Goal: Information Seeking & Learning: Find specific page/section

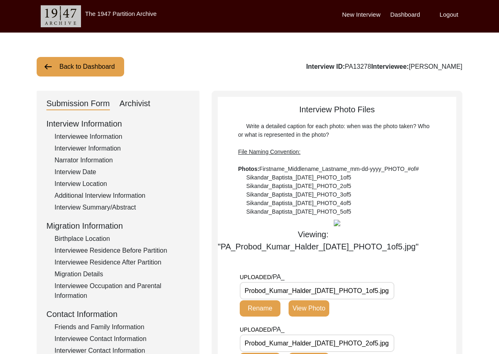
scroll to position [114, 0]
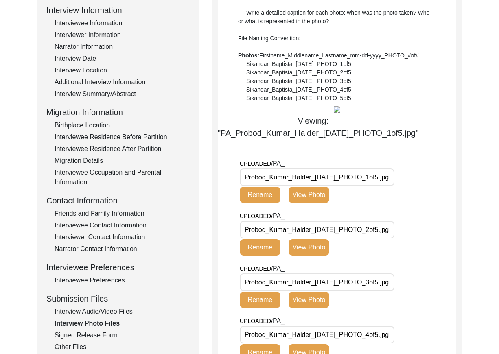
click at [401, 46] on div "Write a detailed caption for each photo: when was the photo taken? Who or what …" at bounding box center [337, 56] width 198 height 94
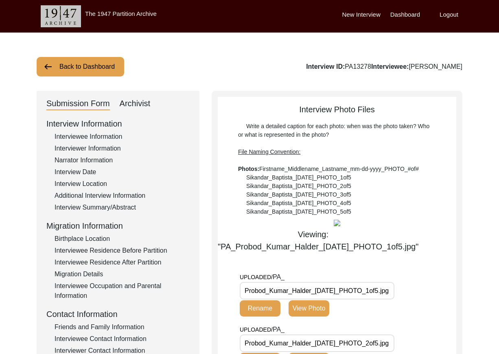
click at [76, 65] on button "Back to Dashboard" at bounding box center [81, 67] width 88 height 20
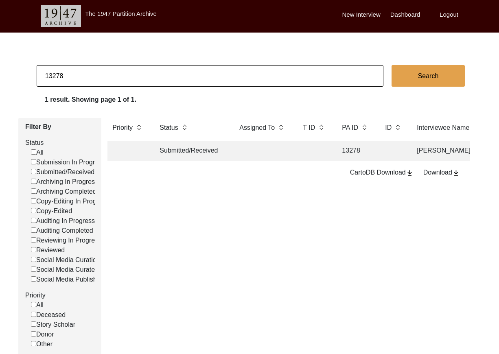
click at [81, 70] on input "13278" at bounding box center [210, 76] width 347 height 22
checkbox input "false"
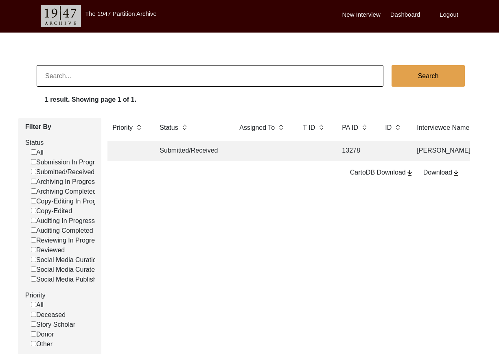
checkbox input "false"
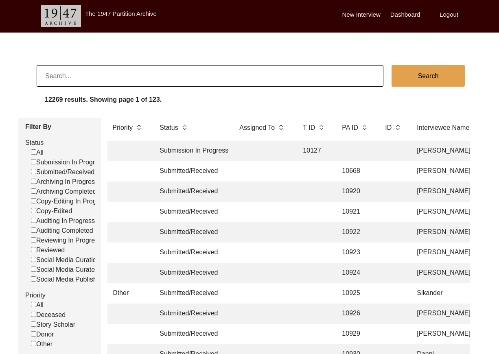
click at [231, 72] on input at bounding box center [210, 76] width 347 height 22
paste input "Nenumal [PERSON_NAME]"
type input "Nenumal [PERSON_NAME]"
checkbox input "false"
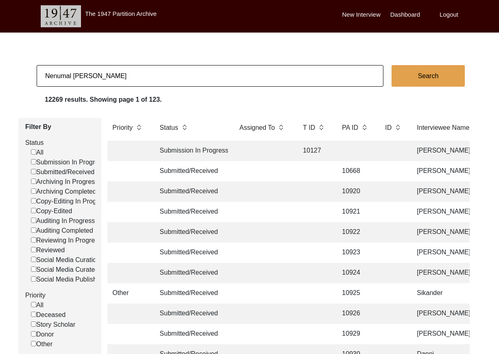
checkbox input "false"
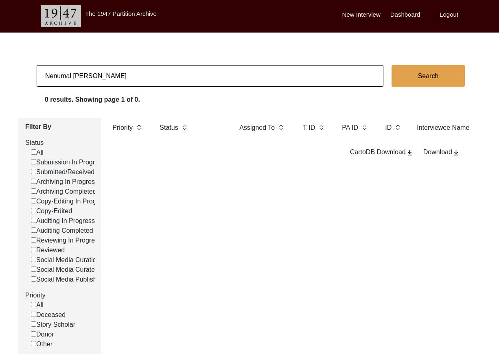
type input "Nenumal [PERSON_NAME]"
checkbox input "false"
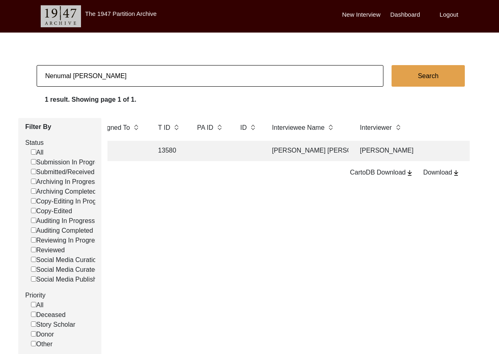
scroll to position [0, 167]
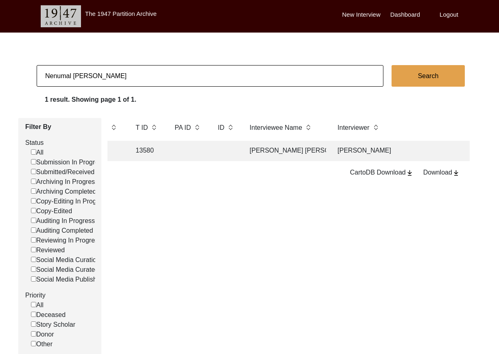
click at [354, 152] on td "[PERSON_NAME]" at bounding box center [404, 151] width 142 height 20
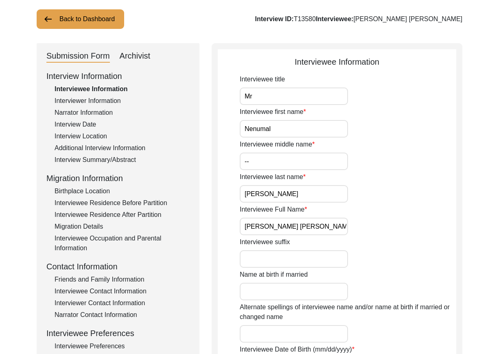
scroll to position [6, 0]
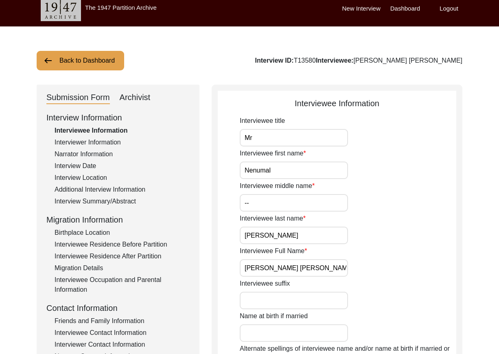
click at [90, 142] on div "Interviewer Information" at bounding box center [122, 143] width 135 height 10
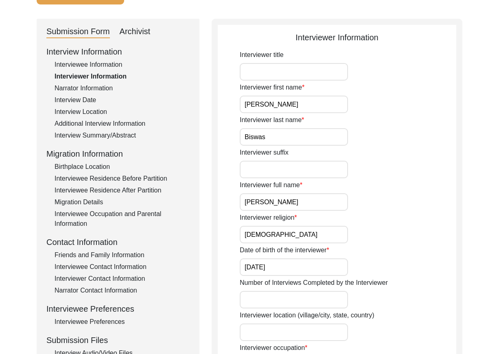
scroll to position [49, 0]
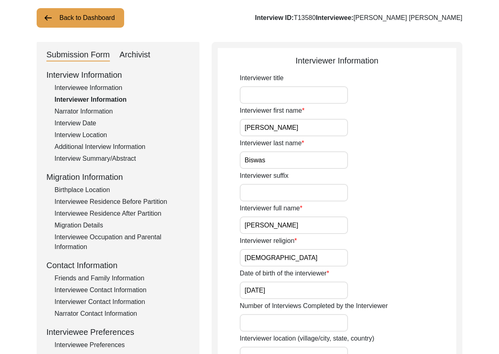
click at [96, 112] on div "Narrator Information" at bounding box center [122, 112] width 135 height 10
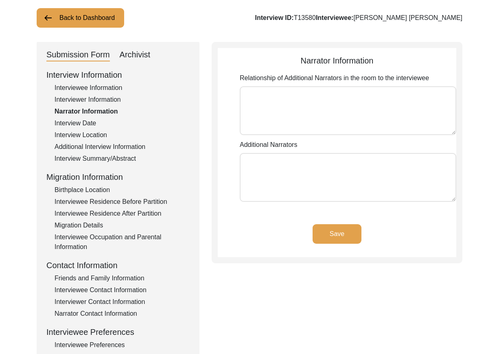
click at [92, 119] on div "Interview Date" at bounding box center [122, 123] width 135 height 10
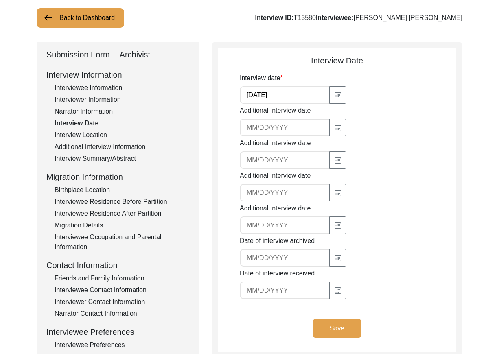
click at [103, 136] on div "Interview Location" at bounding box center [122, 135] width 135 height 10
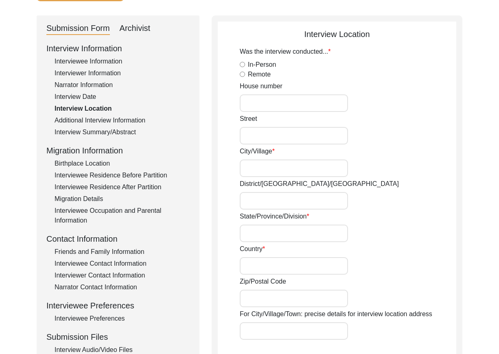
scroll to position [55, 0]
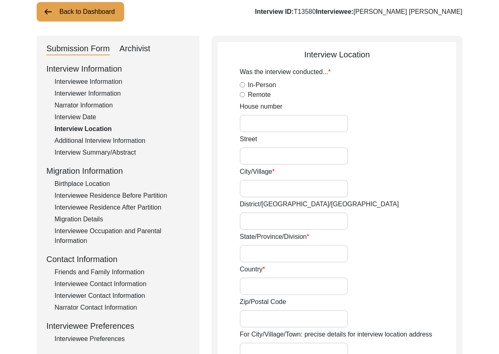
click at [127, 137] on div "Additional Interview Information" at bounding box center [122, 141] width 135 height 10
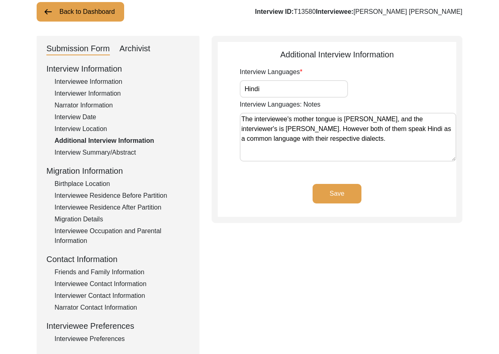
click at [123, 152] on div "Interview Summary/Abstract" at bounding box center [122, 153] width 135 height 10
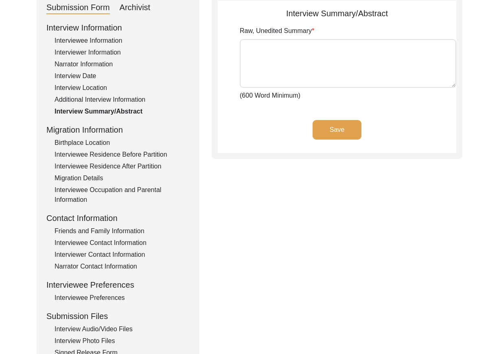
scroll to position [97, 0]
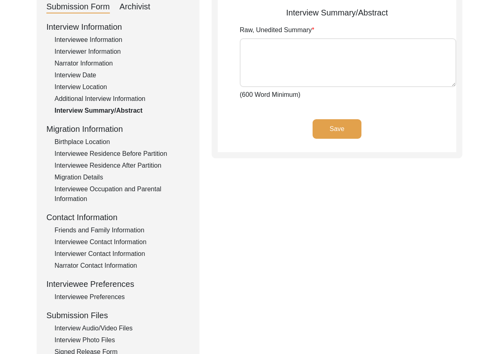
drag, startPoint x: 99, startPoint y: 137, endPoint x: 105, endPoint y: 142, distance: 7.9
click at [99, 137] on div "Birthplace Location" at bounding box center [122, 142] width 135 height 10
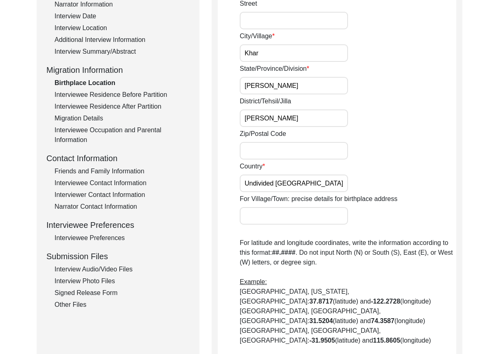
scroll to position [146, 0]
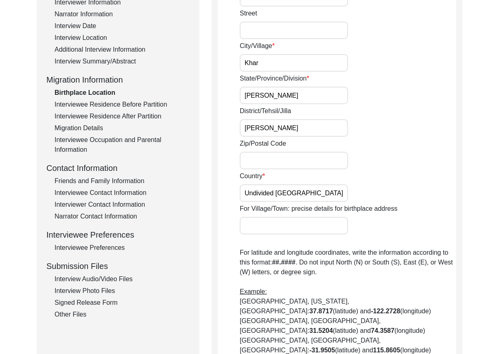
click at [120, 104] on div "Interviewee Residence Before Partition" at bounding box center [122, 105] width 135 height 10
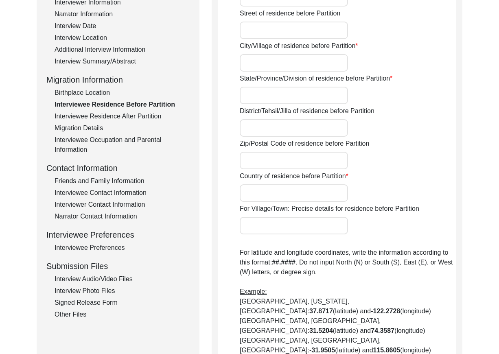
type input "Village [PERSON_NAME]"
type input "Sindh"
type input "[PERSON_NAME]"
type input "Undivided [GEOGRAPHIC_DATA] (Now [GEOGRAPHIC_DATA])"
type input "[PERSON_NAME], [PERSON_NAME], [GEOGRAPHIC_DATA]"
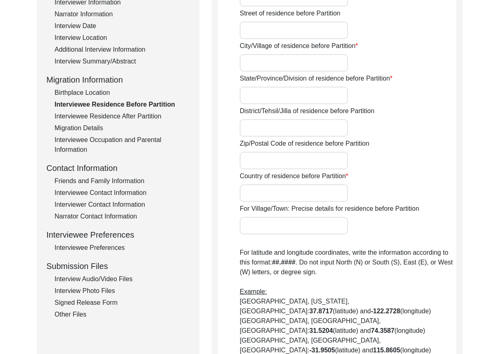
type input "26.9427° N"
type input "68.1163° E"
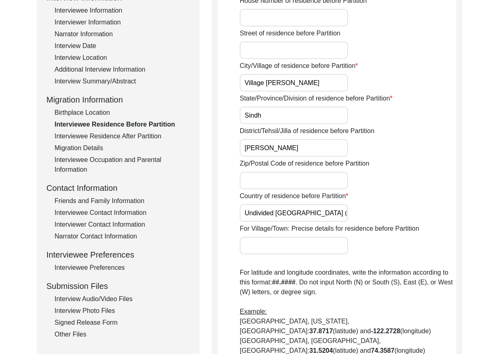
click at [124, 137] on div "Interviewee Residence After Partition" at bounding box center [122, 136] width 135 height 10
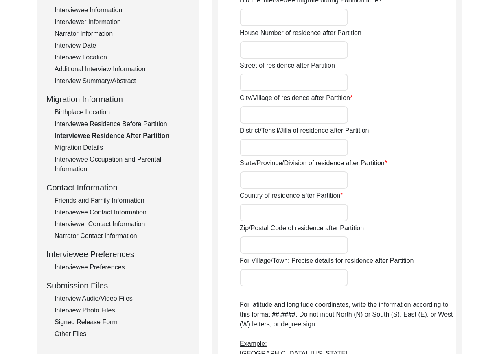
type input "Yes"
type input "Bairagarh"
type input "Bhopal"
type input "[GEOGRAPHIC_DATA]"
type input "Republic of [GEOGRAPHIC_DATA]"
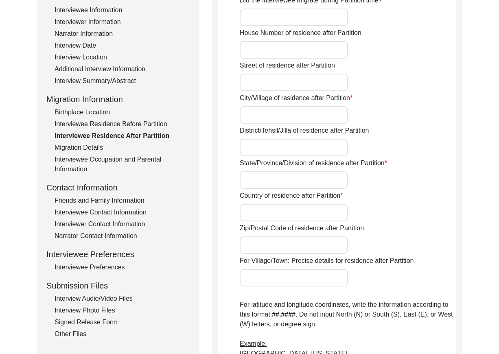
type input "[GEOGRAPHIC_DATA], [GEOGRAPHIC_DATA], [GEOGRAPHIC_DATA], [GEOGRAPHIC_DATA]"
type input "23.2792° N"
type input "77.3336° E"
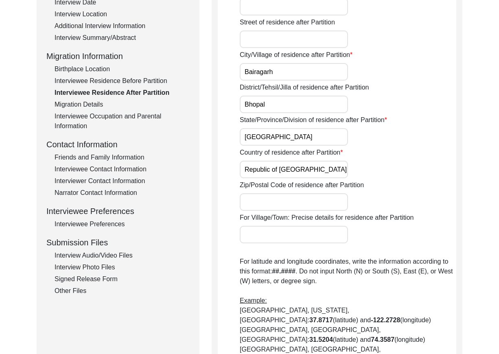
scroll to position [160, 0]
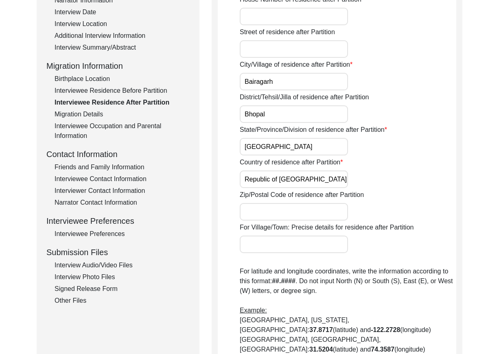
click at [94, 115] on div "Migration Details" at bounding box center [122, 114] width 135 height 10
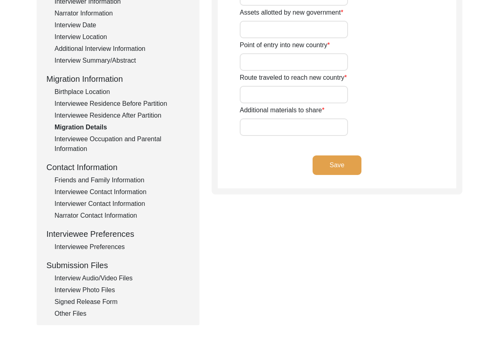
scroll to position [155, 0]
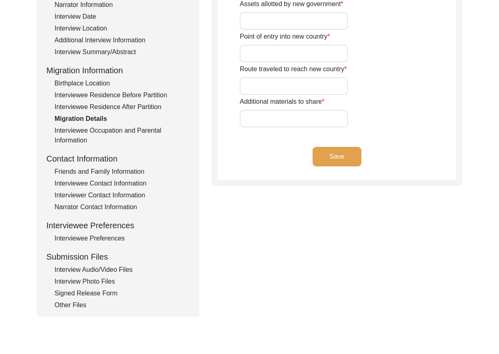
click at [127, 129] on div "Interviewee Occupation and Parental Information" at bounding box center [122, 136] width 135 height 20
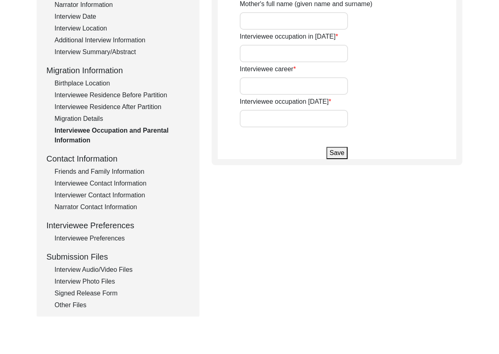
type input "Child"
type input "started as a Lower Division Clerk in Agriculture Department of Madhya Pradesh S…"
type input "Retired. He manages the organization of accounts files in his son's office in […"
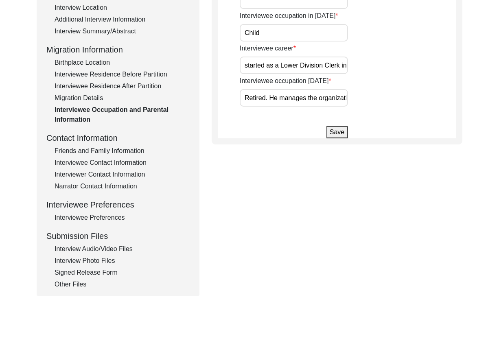
scroll to position [181, 0]
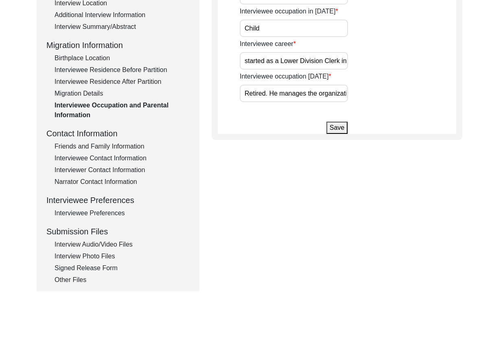
click at [87, 144] on div "Friends and Family Information" at bounding box center [122, 147] width 135 height 10
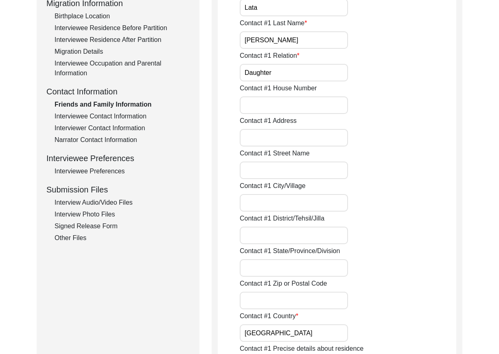
scroll to position [233, 0]
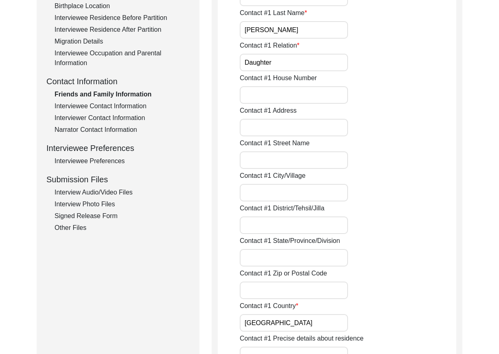
click at [110, 105] on div "Interviewee Contact Information" at bounding box center [122, 106] width 135 height 10
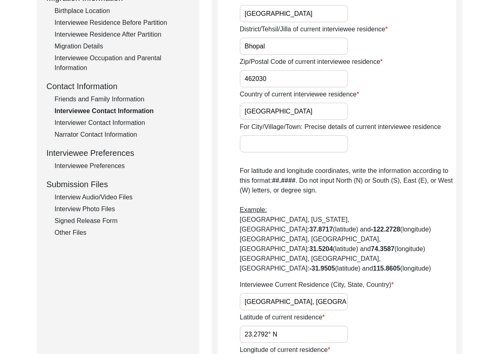
click at [116, 118] on div "Interviewer Contact Information" at bounding box center [122, 123] width 135 height 10
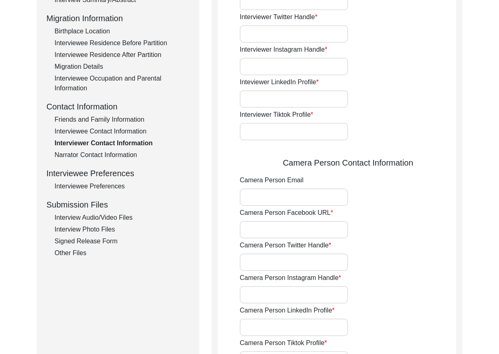
scroll to position [203, 0]
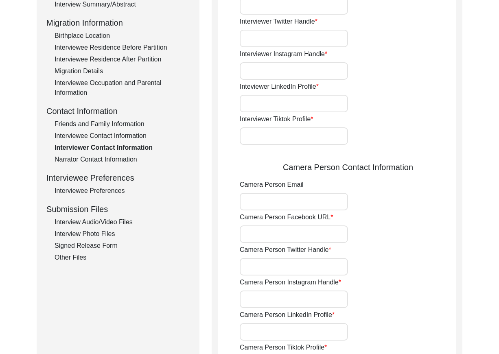
click at [123, 160] on div "Narrator Contact Information" at bounding box center [122, 160] width 135 height 10
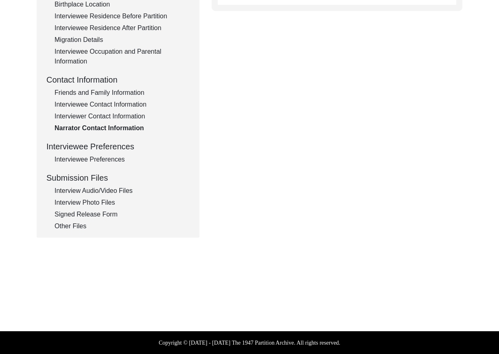
click at [119, 155] on div "Interviewee Preferences" at bounding box center [122, 160] width 135 height 10
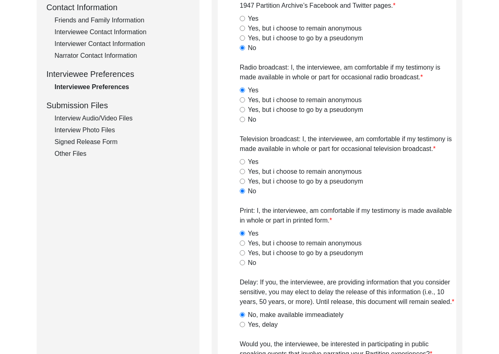
click at [102, 117] on div "Interview Audio/Video Files" at bounding box center [122, 119] width 135 height 10
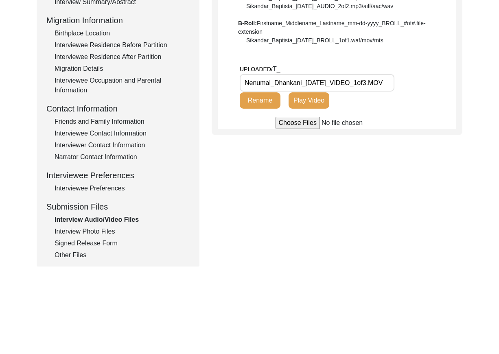
scroll to position [208, 0]
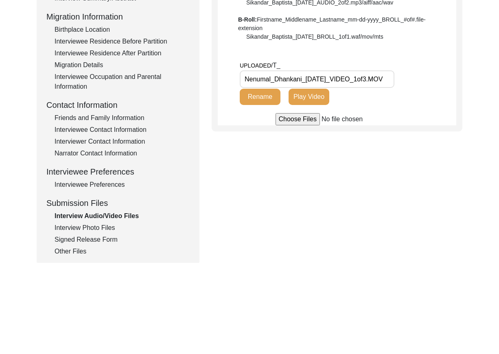
click at [102, 227] on div "Interview Photo Files" at bounding box center [122, 228] width 135 height 10
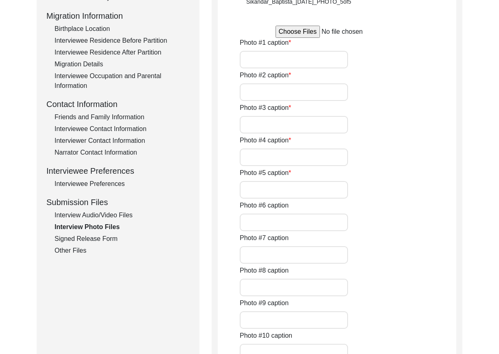
scroll to position [210, 0]
click at [98, 240] on div "Signed Release Form" at bounding box center [122, 239] width 135 height 10
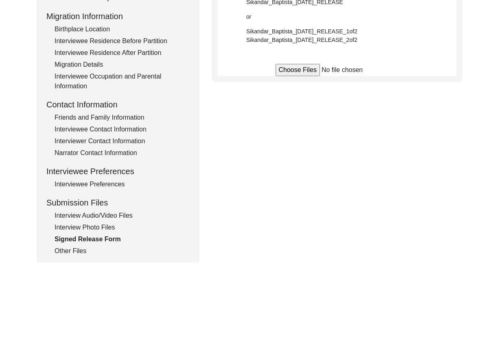
click at [83, 251] on div "Other Files" at bounding box center [122, 251] width 135 height 10
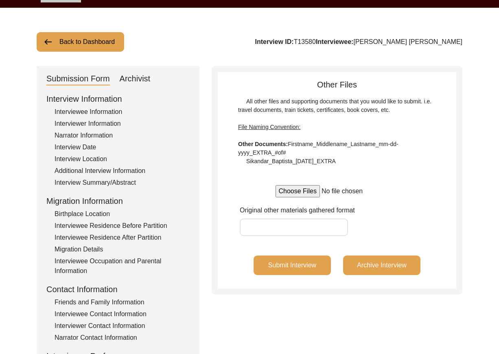
scroll to position [0, 0]
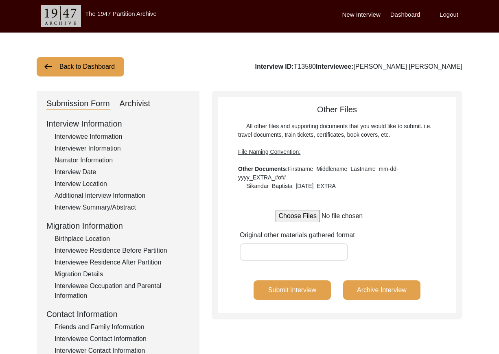
drag, startPoint x: 356, startPoint y: 66, endPoint x: 335, endPoint y: 65, distance: 20.4
click at [335, 65] on div "Interview ID: T13580 Interviewee: [PERSON_NAME] [PERSON_NAME]" at bounding box center [359, 67] width 208 height 10
copy div "T13580"
click at [111, 62] on button "Back to Dashboard" at bounding box center [81, 67] width 88 height 20
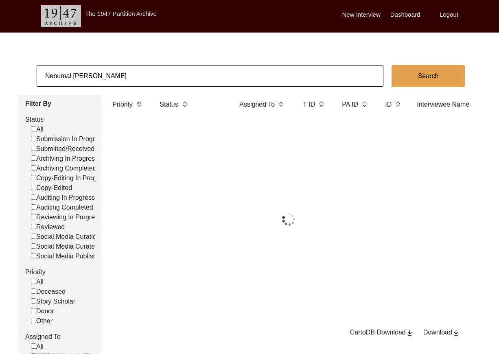
click at [155, 79] on input "Nenumal [PERSON_NAME]" at bounding box center [210, 76] width 347 height 22
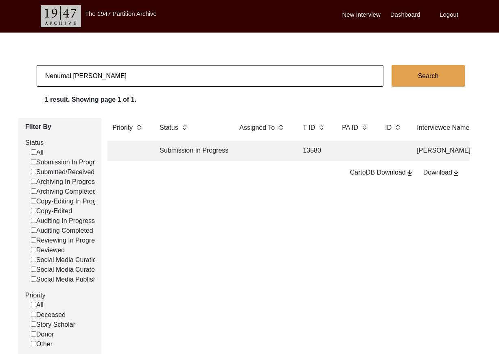
click at [155, 79] on input "Nenumal [PERSON_NAME]" at bounding box center [210, 76] width 347 height 22
paste input "[PERSON_NAME]"
type input "[PERSON_NAME]"
checkbox input "false"
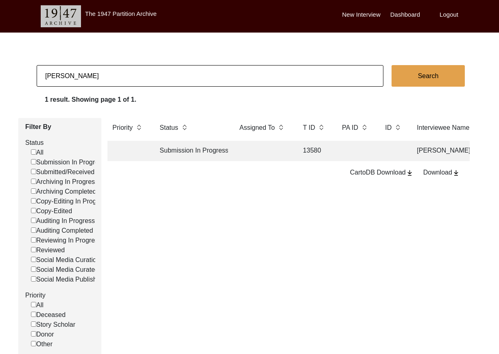
checkbox input "false"
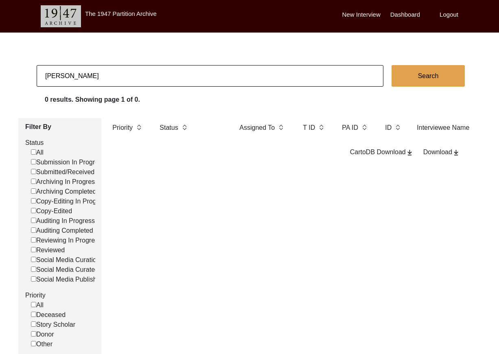
click at [117, 74] on input "[PERSON_NAME]" at bounding box center [210, 76] width 347 height 22
paste input "Srijita_Biswas"
type input "[PERSON_NAME]"
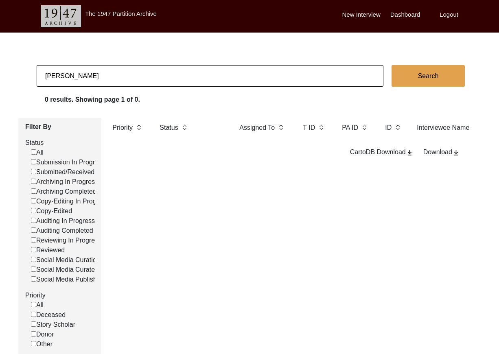
click at [433, 72] on button "Search" at bounding box center [428, 76] width 73 height 22
checkbox input "false"
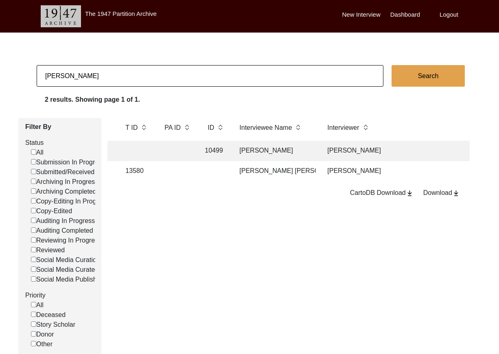
scroll to position [0, 178]
click at [104, 73] on input "[PERSON_NAME]" at bounding box center [210, 76] width 347 height 22
paste input "[PERSON_NAME]"
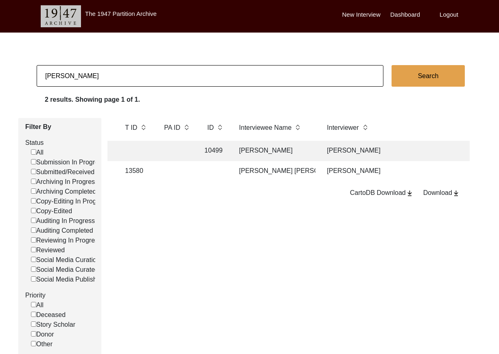
type input "[PERSON_NAME]"
checkbox input "false"
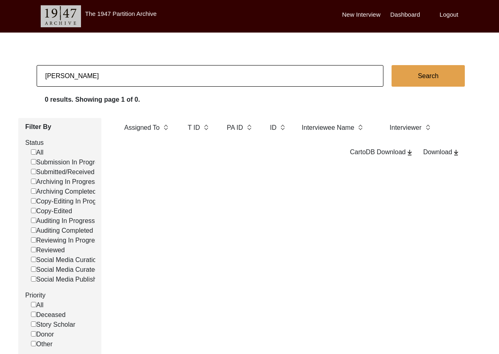
scroll to position [0, 0]
click at [171, 78] on input "[PERSON_NAME]" at bounding box center [210, 76] width 347 height 22
click at [171, 77] on input "[PERSON_NAME]" at bounding box center [210, 76] width 347 height 22
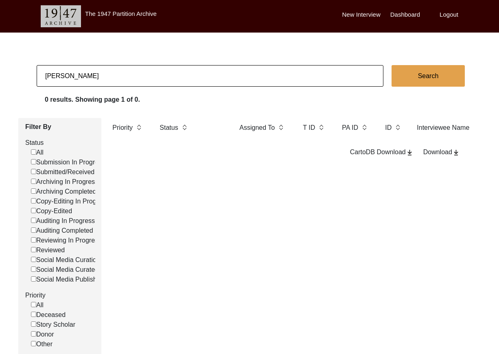
click at [171, 77] on input "[PERSON_NAME]" at bounding box center [210, 76] width 347 height 22
checkbox input "false"
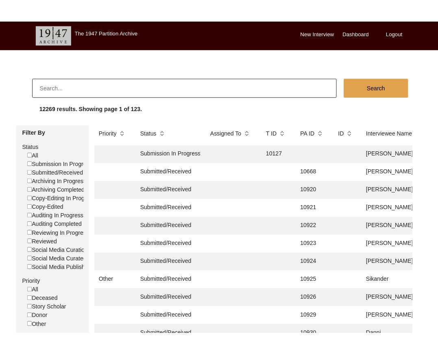
scroll to position [1, 0]
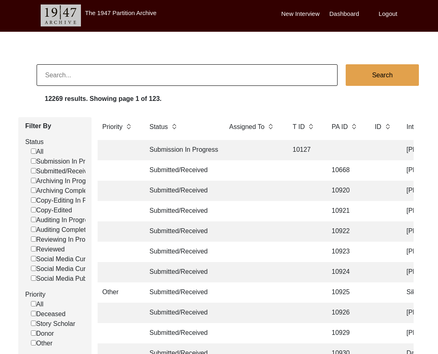
click at [237, 69] on input at bounding box center [187, 75] width 301 height 22
type input "[PERSON_NAME]"
checkbox input "false"
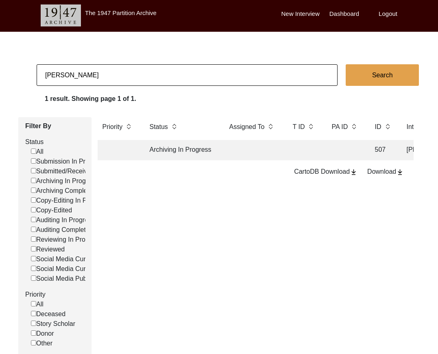
click at [158, 77] on input "[PERSON_NAME]" at bounding box center [187, 75] width 301 height 22
type input "[PERSON_NAME]"
checkbox input "false"
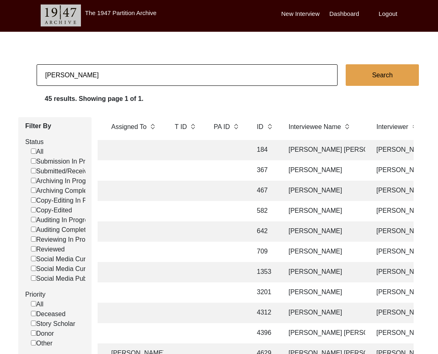
scroll to position [0, 131]
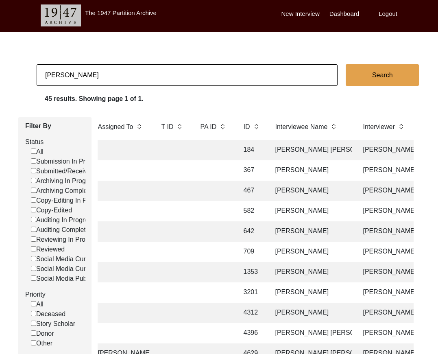
drag, startPoint x: 169, startPoint y: 72, endPoint x: 5, endPoint y: 63, distance: 164.3
type input "[DEMOGRAPHIC_DATA][PERSON_NAME]"
checkbox input "false"
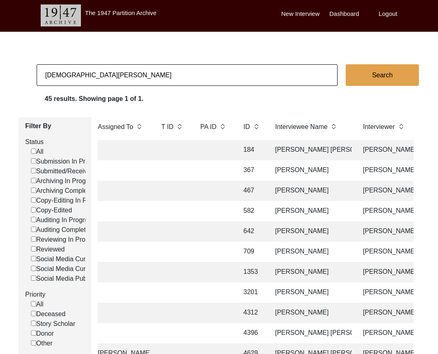
checkbox input "false"
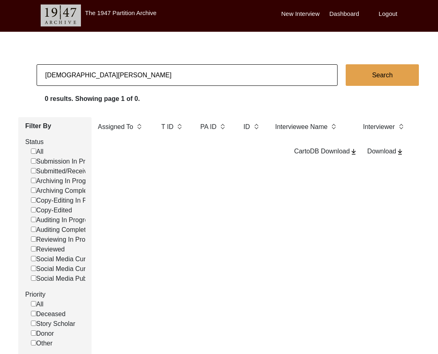
click at [68, 74] on input "[DEMOGRAPHIC_DATA][PERSON_NAME]" at bounding box center [187, 75] width 301 height 22
type input "[PERSON_NAME]"
checkbox input "false"
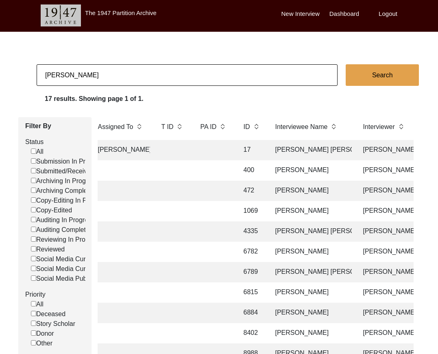
click at [184, 81] on input "[PERSON_NAME]" at bounding box center [187, 75] width 301 height 22
type input "[PERSON_NAME]"
checkbox input "false"
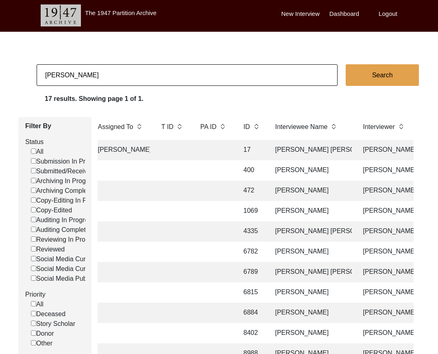
checkbox input "false"
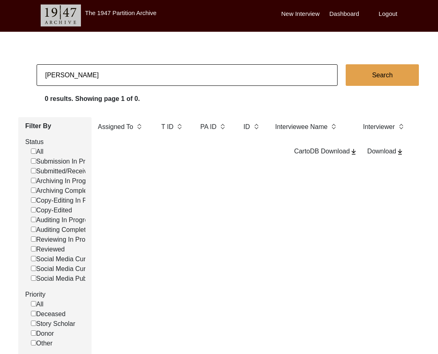
click at [198, 73] on input "[PERSON_NAME]" at bounding box center [187, 75] width 301 height 22
type input "[PERSON_NAME]"
checkbox input "false"
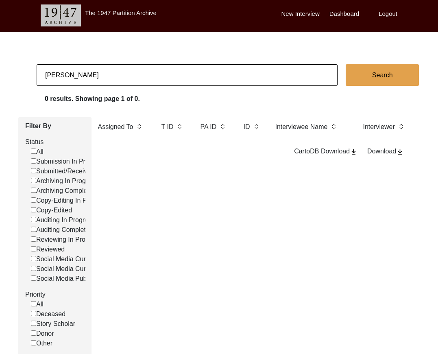
drag, startPoint x: 185, startPoint y: 74, endPoint x: 0, endPoint y: 63, distance: 185.5
click at [0, 63] on body "The 1947 Partition Archive New Interview Dashboard Logout [PERSON_NAME] Search …" at bounding box center [219, 246] width 438 height 495
type input "[PERSON_NAME]"
click at [396, 74] on button "Search" at bounding box center [382, 75] width 73 height 22
checkbox input "false"
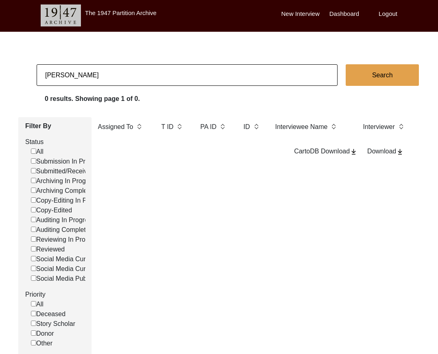
checkbox input "false"
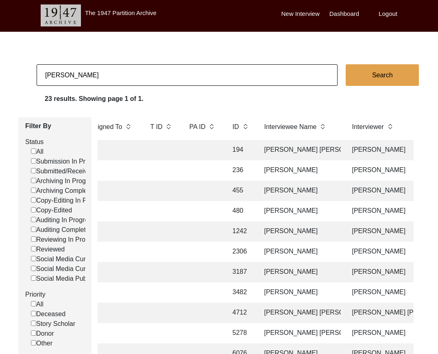
scroll to position [0, 147]
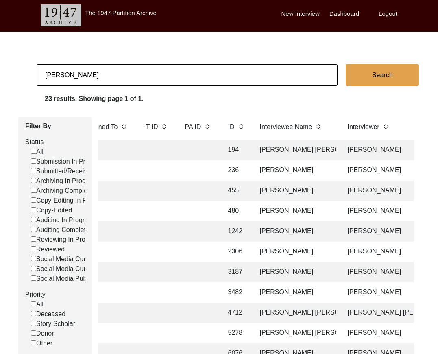
click at [170, 74] on input "[PERSON_NAME]" at bounding box center [187, 75] width 301 height 22
type input "[PERSON_NAME]"
checkbox input "false"
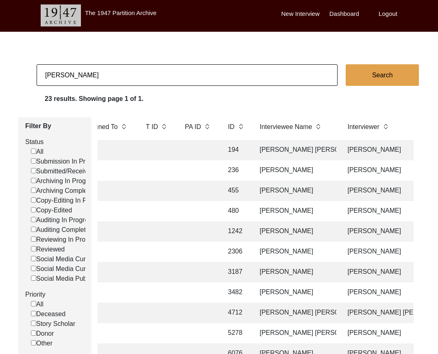
checkbox input "false"
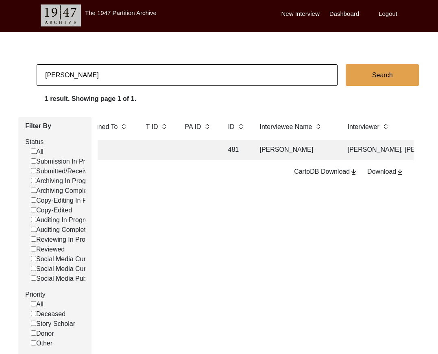
scroll to position [8, 0]
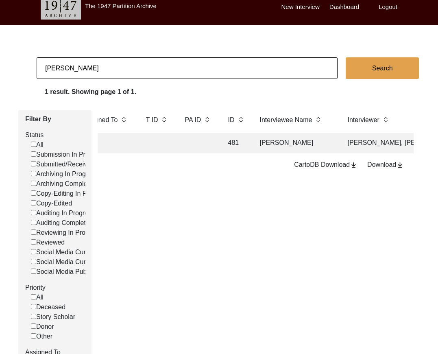
drag, startPoint x: 130, startPoint y: 69, endPoint x: 0, endPoint y: 59, distance: 130.6
click at [0, 59] on app-records-search "[PERSON_NAME] Search 1 result. Showing page 1 of 1. Filter By Status All Submis…" at bounding box center [219, 244] width 438 height 374
type input "[PERSON_NAME]"
checkbox input "false"
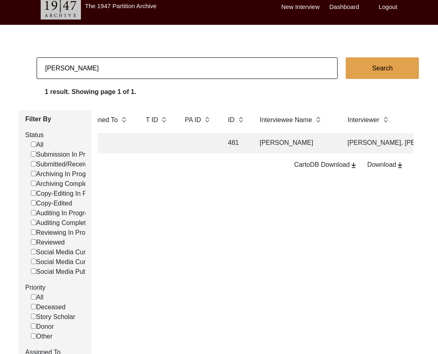
checkbox input "false"
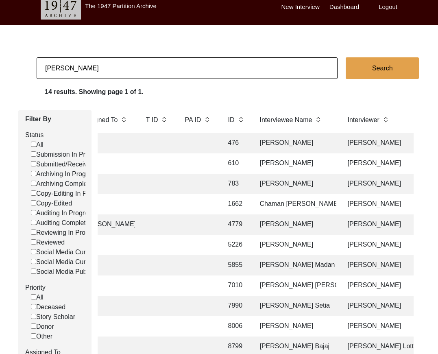
type input "[PERSON_NAME]"
checkbox input "false"
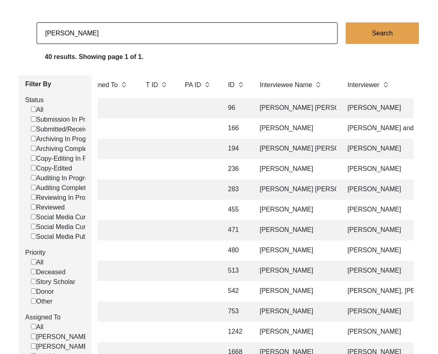
scroll to position [0, 0]
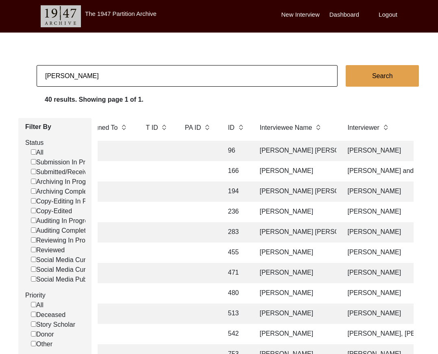
click at [155, 76] on input "[PERSON_NAME]" at bounding box center [187, 76] width 301 height 22
type input "[PERSON_NAME]"
checkbox input "false"
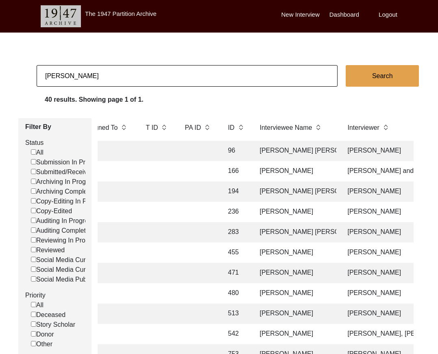
checkbox input "false"
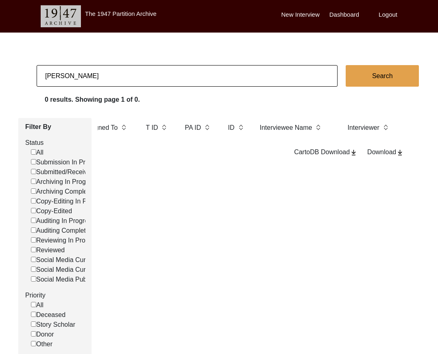
type input "[PERSON_NAME]"
checkbox input "false"
click at [112, 77] on input "[PERSON_NAME]" at bounding box center [187, 76] width 301 height 22
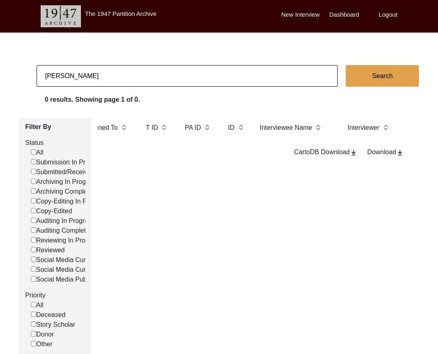
click at [112, 77] on input "[PERSON_NAME]" at bounding box center [187, 76] width 301 height 22
type input "[PERSON_NAME]"
checkbox input "false"
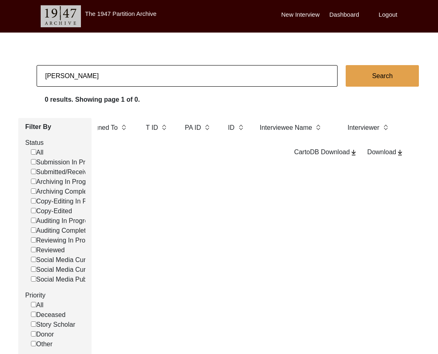
checkbox input "false"
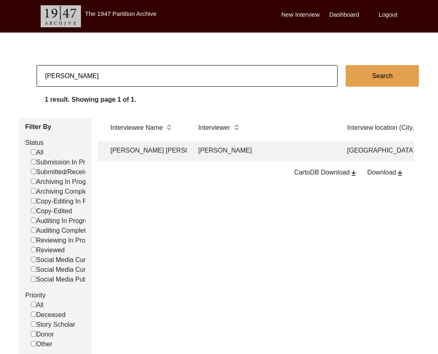
scroll to position [0, 230]
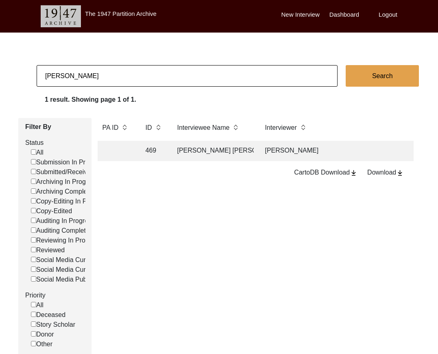
click at [176, 73] on input "[PERSON_NAME]" at bounding box center [187, 76] width 301 height 22
type input "[PERSON_NAME]"
checkbox input "false"
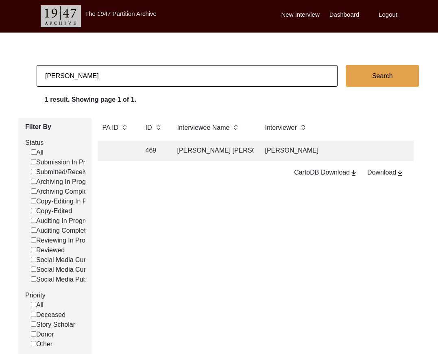
checkbox input "false"
click at [185, 79] on input "[PERSON_NAME]" at bounding box center [187, 76] width 301 height 22
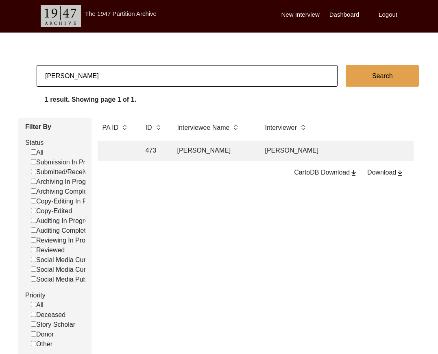
type input "[PERSON_NAME]"
checkbox input "false"
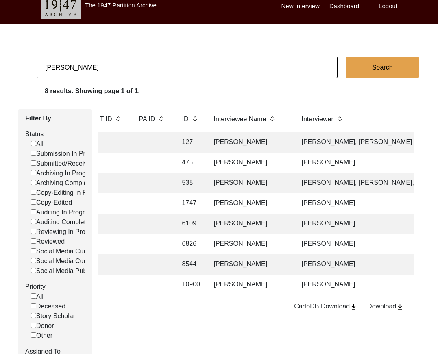
scroll to position [0, 212]
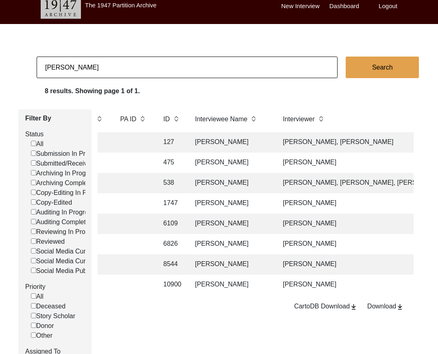
click at [98, 72] on input "[PERSON_NAME]" at bounding box center [187, 68] width 301 height 22
click at [99, 72] on input "[PERSON_NAME]" at bounding box center [187, 68] width 301 height 22
type input "[PERSON_NAME]"
checkbox input "false"
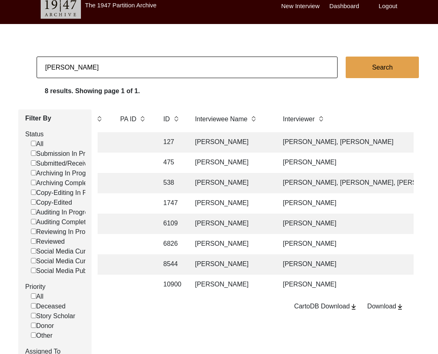
checkbox input "false"
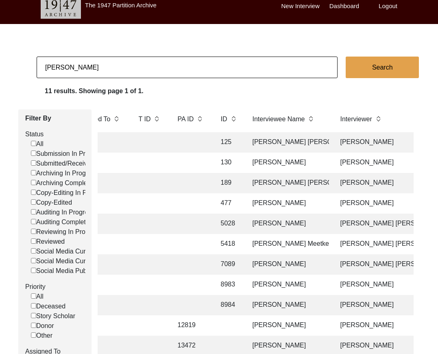
scroll to position [0, 162]
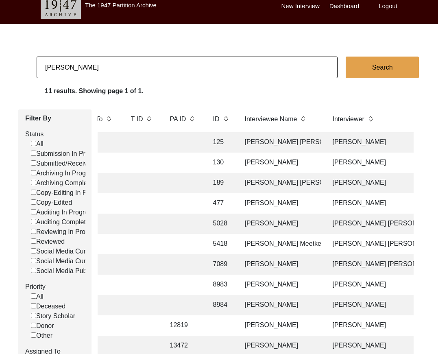
click at [302, 198] on td "[PERSON_NAME]" at bounding box center [280, 203] width 81 height 20
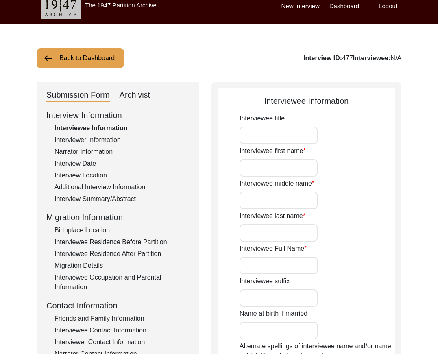
type input "[PERSON_NAME]"
type input "1933"
type input "[DEMOGRAPHIC_DATA]"
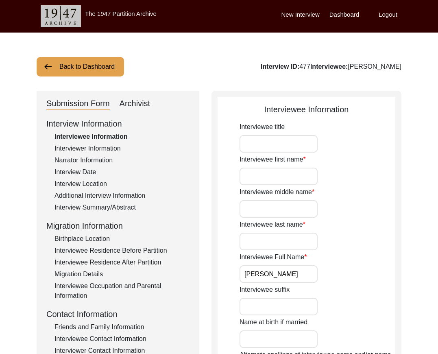
click at [94, 69] on button "Back to Dashboard" at bounding box center [81, 67] width 88 height 20
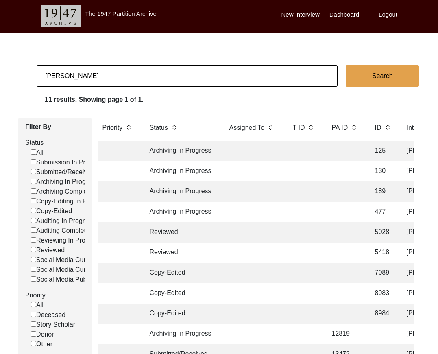
click at [129, 81] on input "[PERSON_NAME]" at bounding box center [187, 76] width 301 height 22
click at [130, 81] on input "[PERSON_NAME]" at bounding box center [187, 76] width 301 height 22
click at [131, 79] on input "[PERSON_NAME]" at bounding box center [187, 76] width 301 height 22
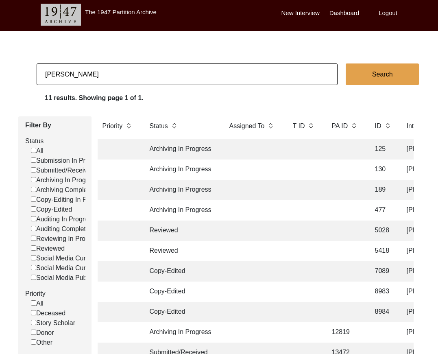
click at [131, 79] on input "[PERSON_NAME]" at bounding box center [187, 74] width 301 height 22
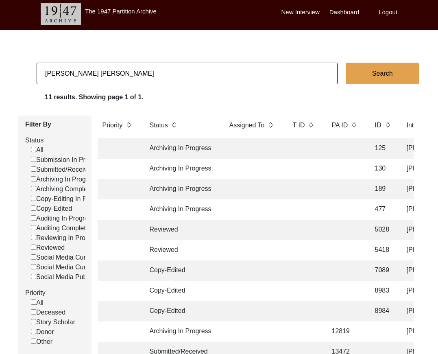
type input "[PERSON_NAME] [PERSON_NAME]"
checkbox input "false"
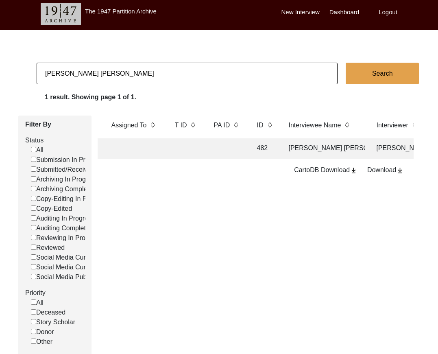
scroll to position [0, 123]
click at [181, 65] on input "[PERSON_NAME] [PERSON_NAME]" at bounding box center [187, 74] width 301 height 22
click at [181, 66] on input "[PERSON_NAME] [PERSON_NAME]" at bounding box center [187, 74] width 301 height 22
click at [180, 66] on input "[PERSON_NAME] [PERSON_NAME]" at bounding box center [187, 74] width 301 height 22
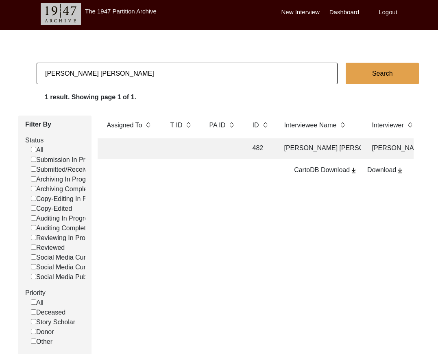
click at [180, 66] on input "[PERSON_NAME] [PERSON_NAME]" at bounding box center [187, 74] width 301 height 22
type input "[PERSON_NAME]"
checkbox input "false"
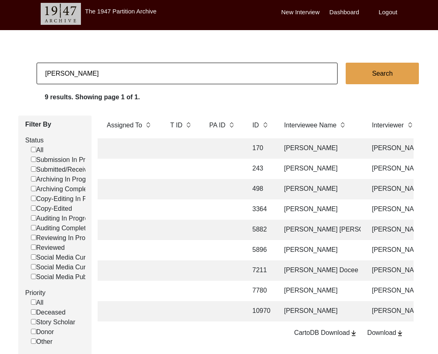
click at [184, 81] on input "[PERSON_NAME]" at bounding box center [187, 74] width 301 height 22
click at [135, 78] on input "[PERSON_NAME]" at bounding box center [187, 74] width 301 height 22
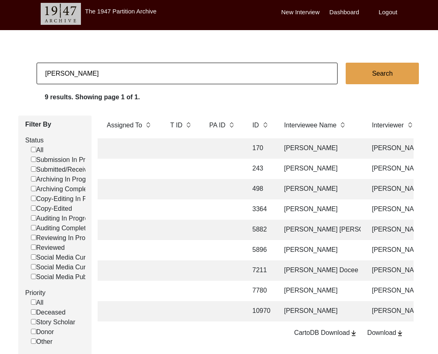
type input "[PERSON_NAME]"
checkbox input "false"
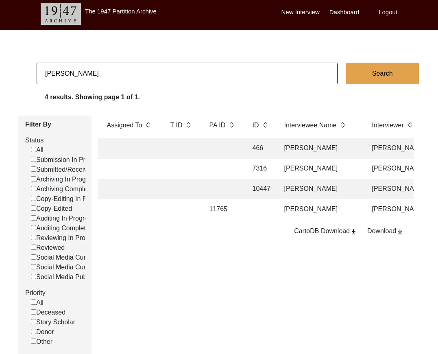
click at [123, 76] on input "[PERSON_NAME]" at bounding box center [187, 74] width 301 height 22
type input "[PERSON_NAME]"
checkbox input "false"
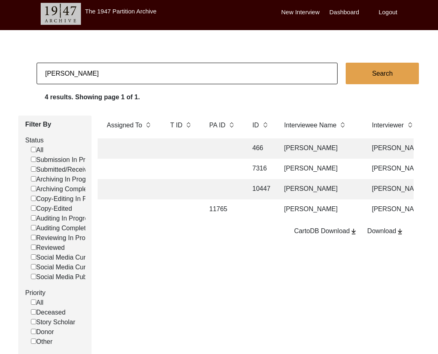
checkbox input "false"
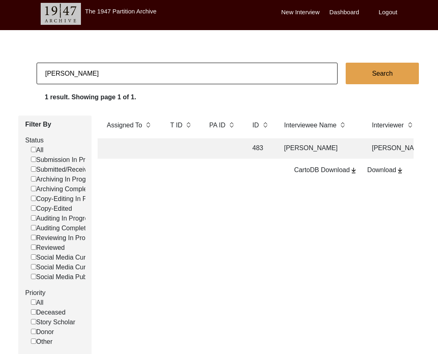
click at [116, 74] on input "[PERSON_NAME]" at bounding box center [187, 74] width 301 height 22
type input "[PERSON_NAME]"
checkbox input "false"
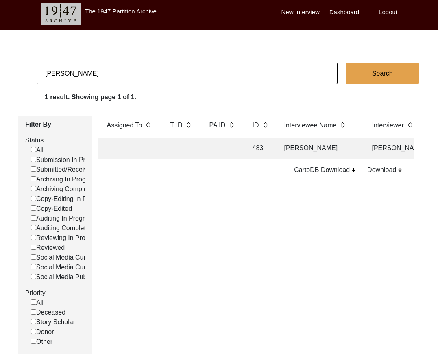
checkbox input "false"
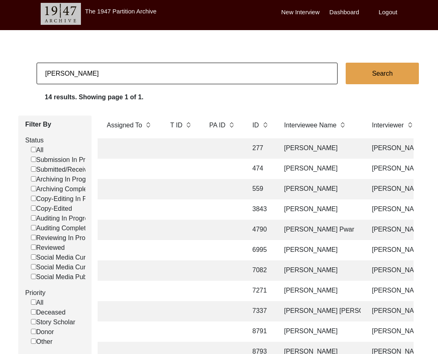
click at [115, 75] on input "[PERSON_NAME]" at bounding box center [187, 74] width 301 height 22
type input "[PERSON_NAME]"
checkbox input "false"
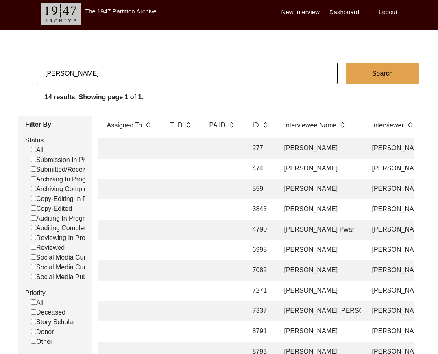
checkbox input "false"
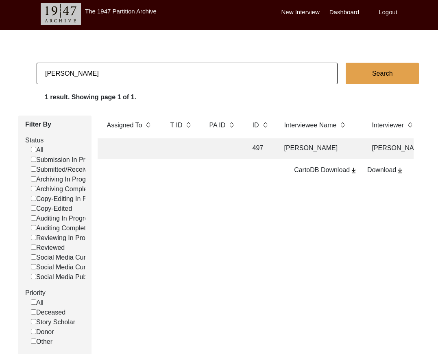
click at [150, 77] on input "[PERSON_NAME]" at bounding box center [187, 74] width 301 height 22
type input "[PERSON_NAME]"
checkbox input "false"
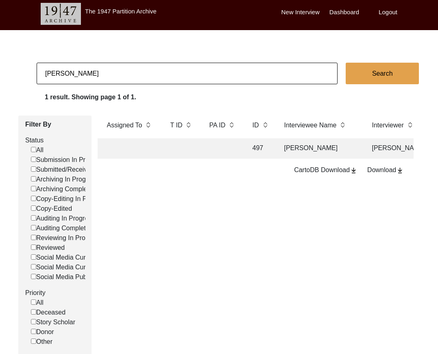
checkbox input "false"
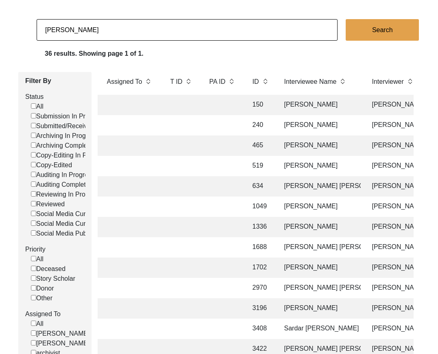
scroll to position [50, 0]
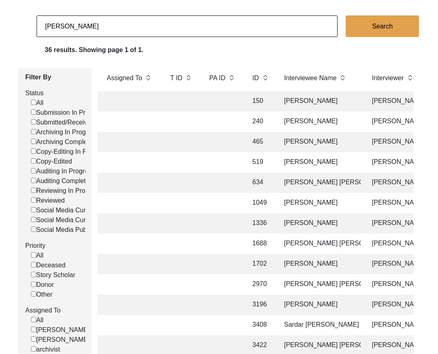
click at [140, 29] on input "[PERSON_NAME]" at bounding box center [187, 26] width 301 height 22
click at [140, 28] on input "[PERSON_NAME]" at bounding box center [187, 26] width 301 height 22
click at [140, 27] on input "[PERSON_NAME]" at bounding box center [187, 26] width 301 height 22
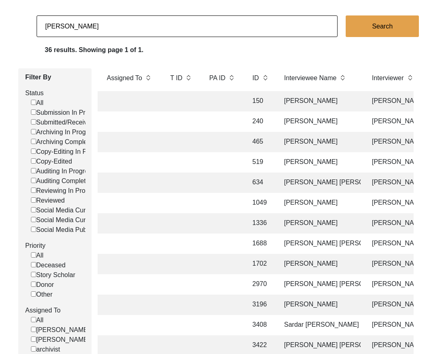
click at [140, 27] on input "[PERSON_NAME]" at bounding box center [187, 26] width 301 height 22
type input "[PERSON_NAME]"
checkbox input "false"
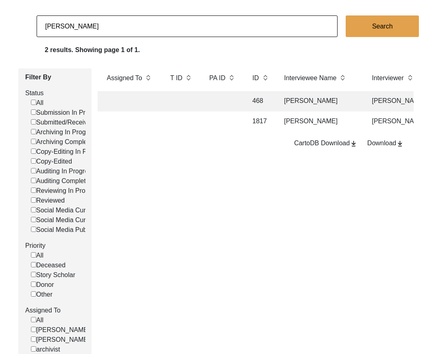
click at [99, 24] on input "[PERSON_NAME]" at bounding box center [187, 26] width 301 height 22
type input "[PERSON_NAME] [PERSON_NAME]"
checkbox input "false"
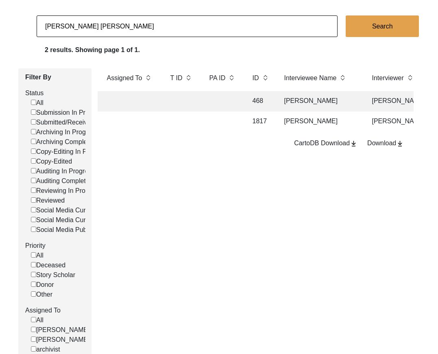
checkbox input "false"
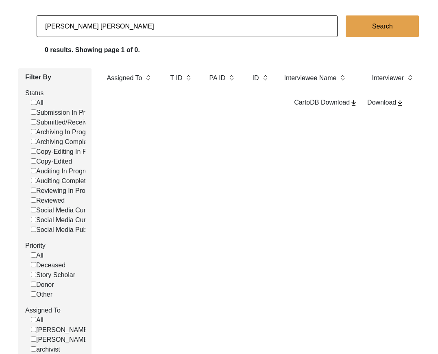
click at [68, 26] on input "[PERSON_NAME] [PERSON_NAME]" at bounding box center [187, 26] width 301 height 22
type input "[PERSON_NAME] [PERSON_NAME]"
checkbox input "false"
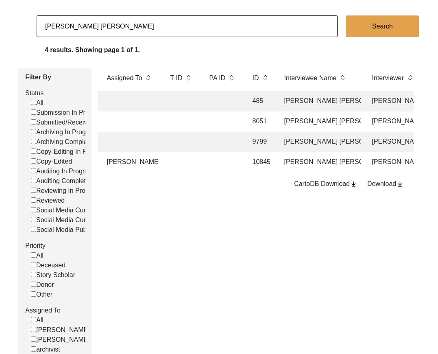
click at [106, 27] on input "[PERSON_NAME] [PERSON_NAME]" at bounding box center [187, 26] width 301 height 22
type input "[PERSON_NAME]"
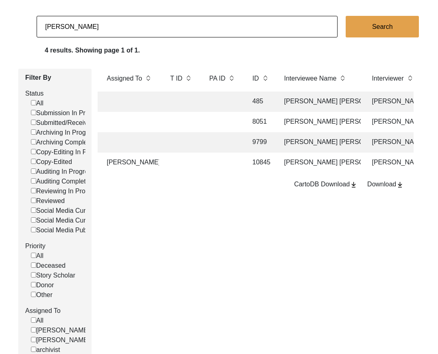
checkbox input "false"
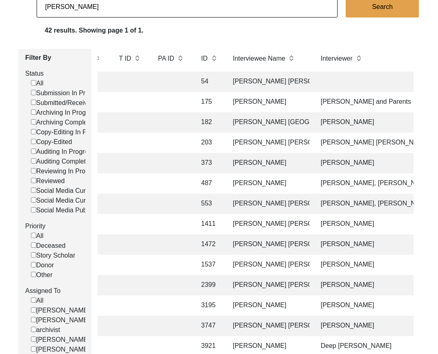
scroll to position [0, 0]
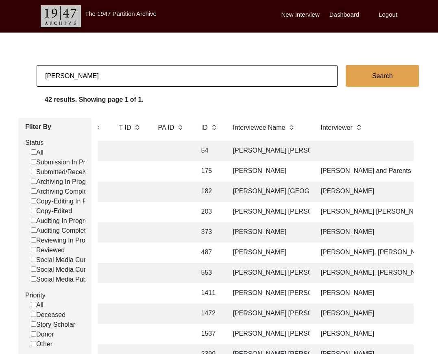
click at [136, 71] on input "[PERSON_NAME]" at bounding box center [187, 76] width 301 height 22
type input "[PERSON_NAME]"
checkbox input "false"
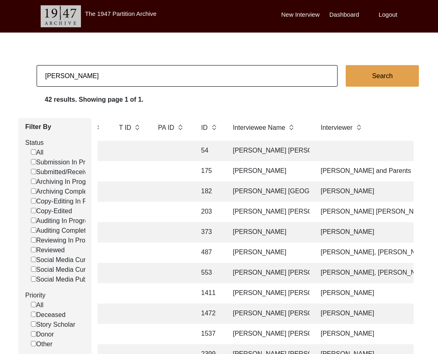
checkbox input "false"
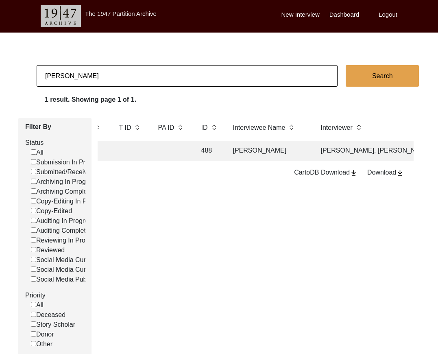
click at [110, 76] on input "[PERSON_NAME]" at bounding box center [187, 76] width 301 height 22
type input "z"
type input "[PERSON_NAME]"
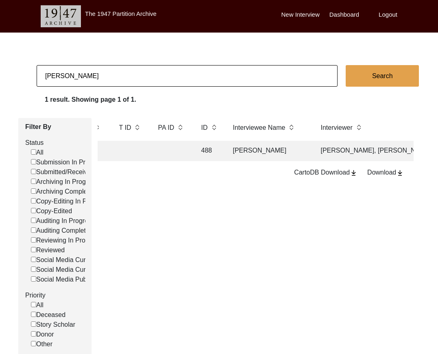
checkbox input "false"
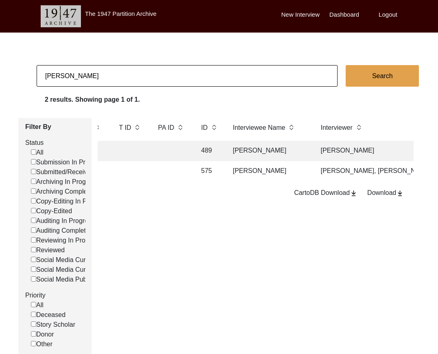
click at [109, 76] on input "[PERSON_NAME]" at bounding box center [187, 76] width 301 height 22
type input "[PERSON_NAME]"
checkbox input "false"
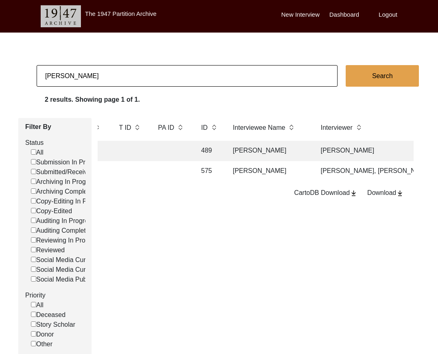
checkbox input "false"
click at [270, 166] on td "[PERSON_NAME]" at bounding box center [268, 171] width 81 height 20
